Goal: Task Accomplishment & Management: Manage account settings

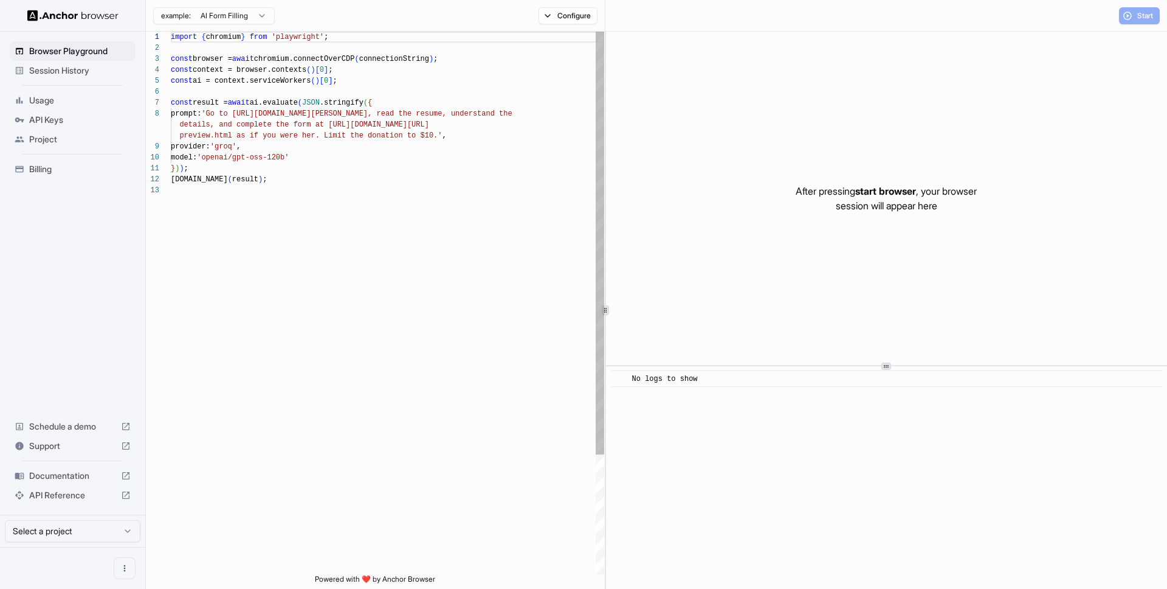
scroll to position [88, 0]
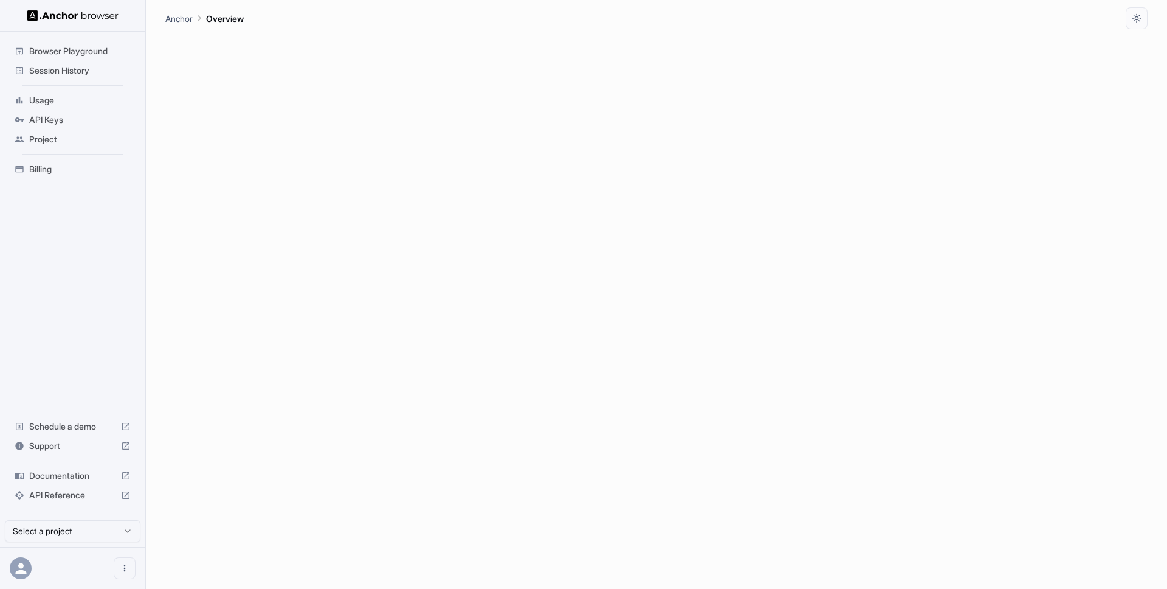
click at [45, 122] on span "API Keys" at bounding box center [80, 120] width 102 height 12
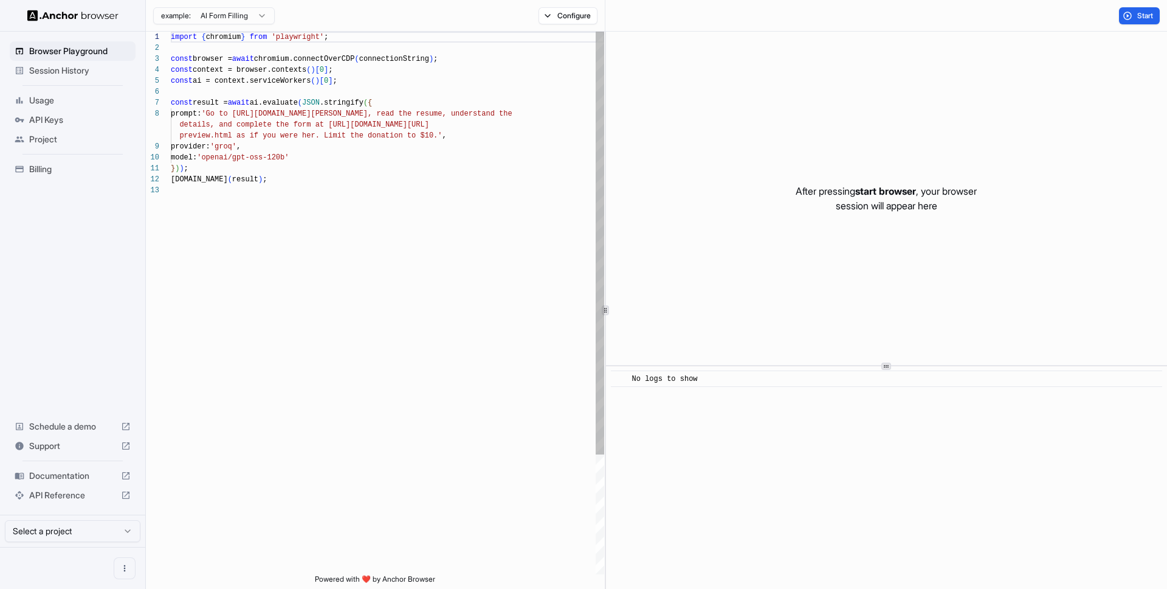
scroll to position [88, 0]
